Goal: Information Seeking & Learning: Learn about a topic

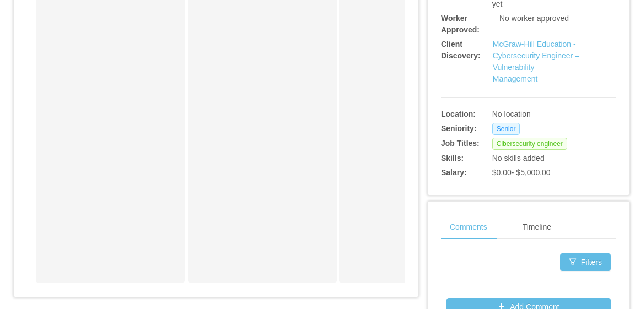
scroll to position [275, 0]
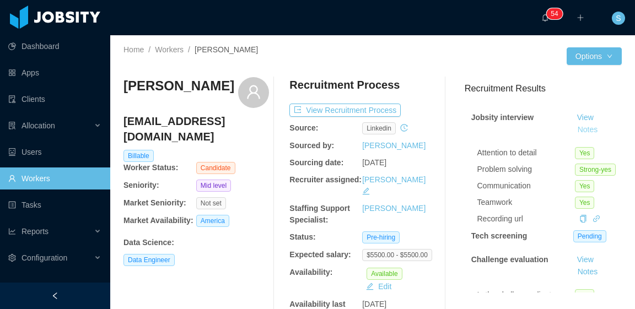
click at [582, 131] on button "Notes" at bounding box center [587, 129] width 29 height 13
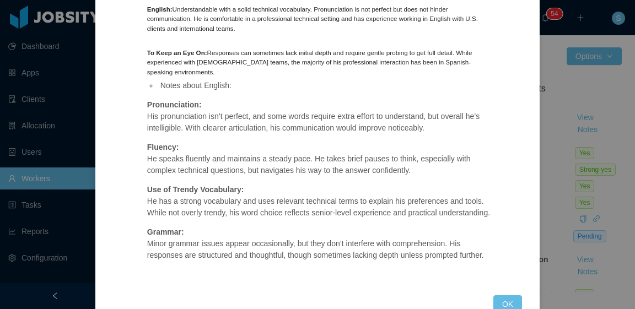
scroll to position [664, 0]
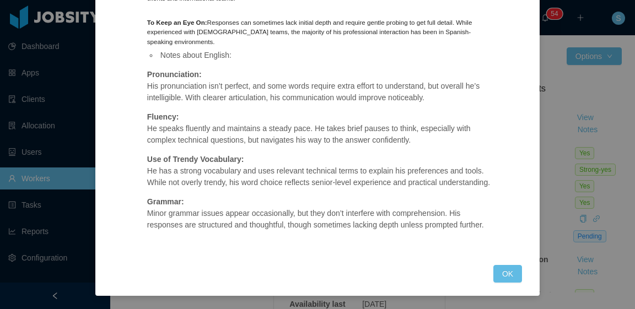
click at [548, 110] on div "Jobsity interview OPENNING: Data Engineer Match Comment: Ubaldo is a strong cul…" at bounding box center [317, 154] width 635 height 309
